Goal: Obtain resource: Download file/media

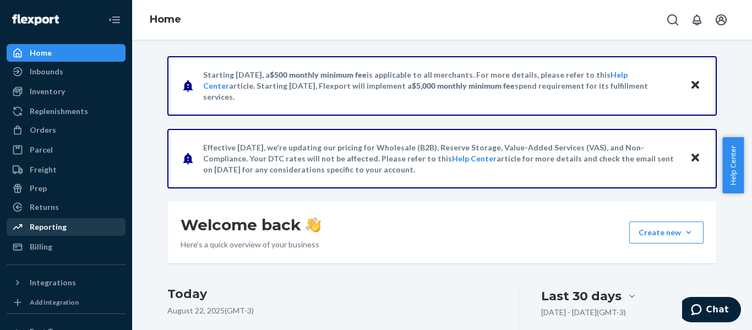
click at [43, 233] on div "Reporting" at bounding box center [66, 226] width 117 height 15
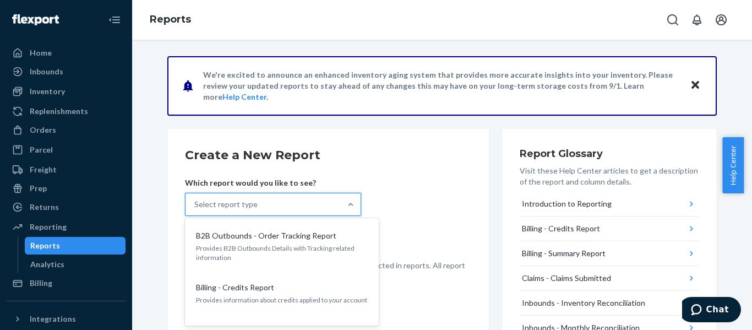
click at [300, 198] on div "Select report type" at bounding box center [262, 204] width 155 height 22
click at [195, 199] on input "option B2B Outbounds - Order Tracking Report focused, 1 of 25. 25 results avail…" at bounding box center [194, 204] width 1 height 11
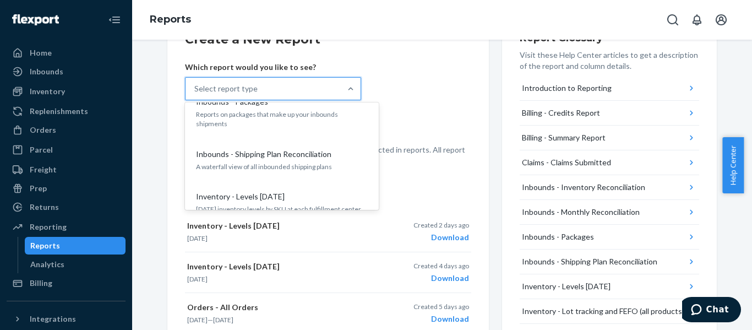
scroll to position [302, 0]
click at [305, 184] on div "Inventory - Levels [DATE] [DATE] inventory levels by SKU at each fulfillment ce…" at bounding box center [282, 201] width 176 height 34
click at [195, 94] on input "option Inventory - Levels [DATE] focused, 9 of 25. 25 results available. Use Up…" at bounding box center [194, 88] width 1 height 11
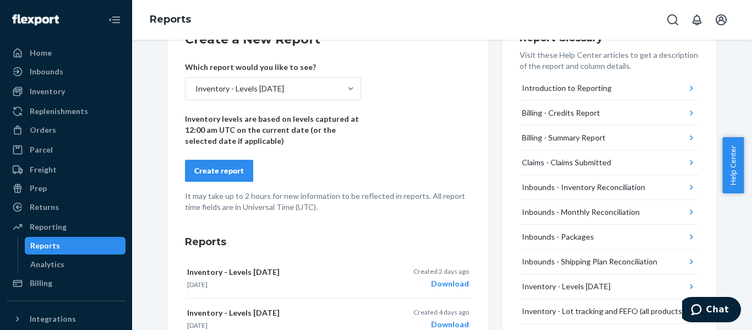
click at [205, 171] on div "Create report" at bounding box center [219, 170] width 50 height 11
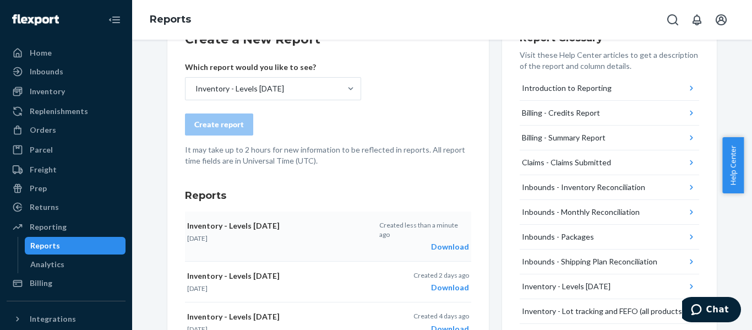
click at [442, 241] on div "Download" at bounding box center [424, 246] width 90 height 11
